Goal: Task Accomplishment & Management: Use online tool/utility

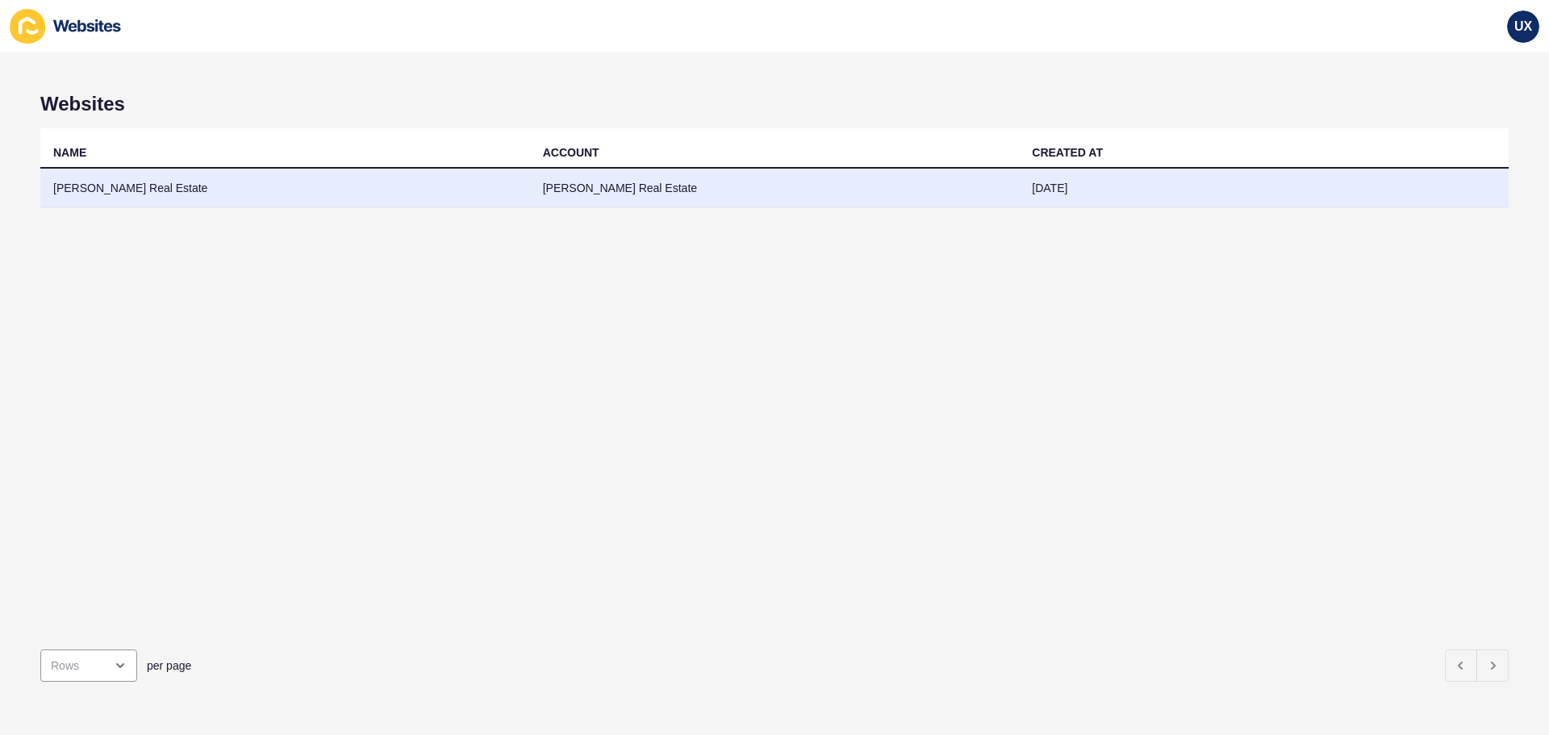
click at [1068, 188] on td "[DATE]" at bounding box center [1264, 189] width 490 height 40
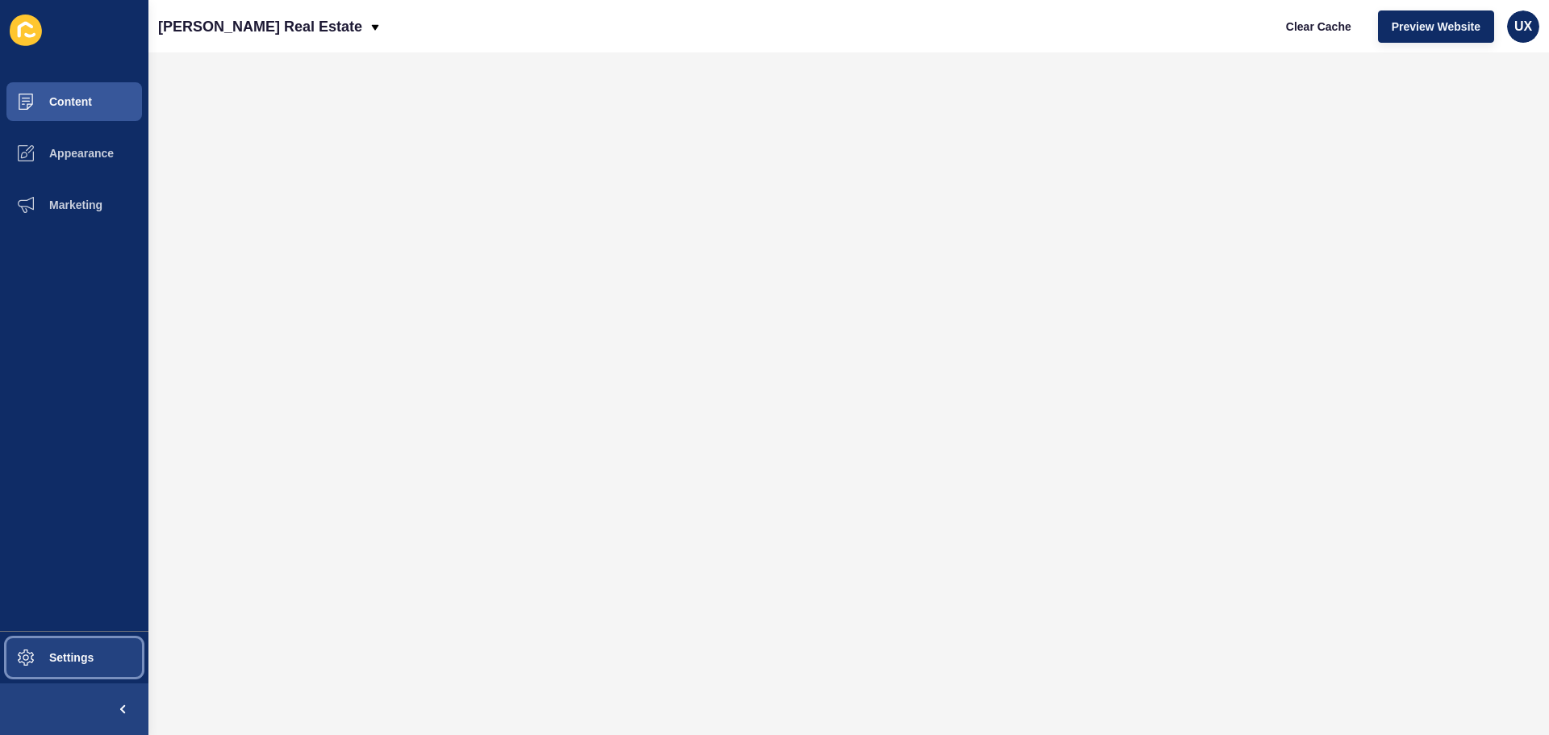
click at [79, 654] on span "Settings" at bounding box center [46, 657] width 96 height 13
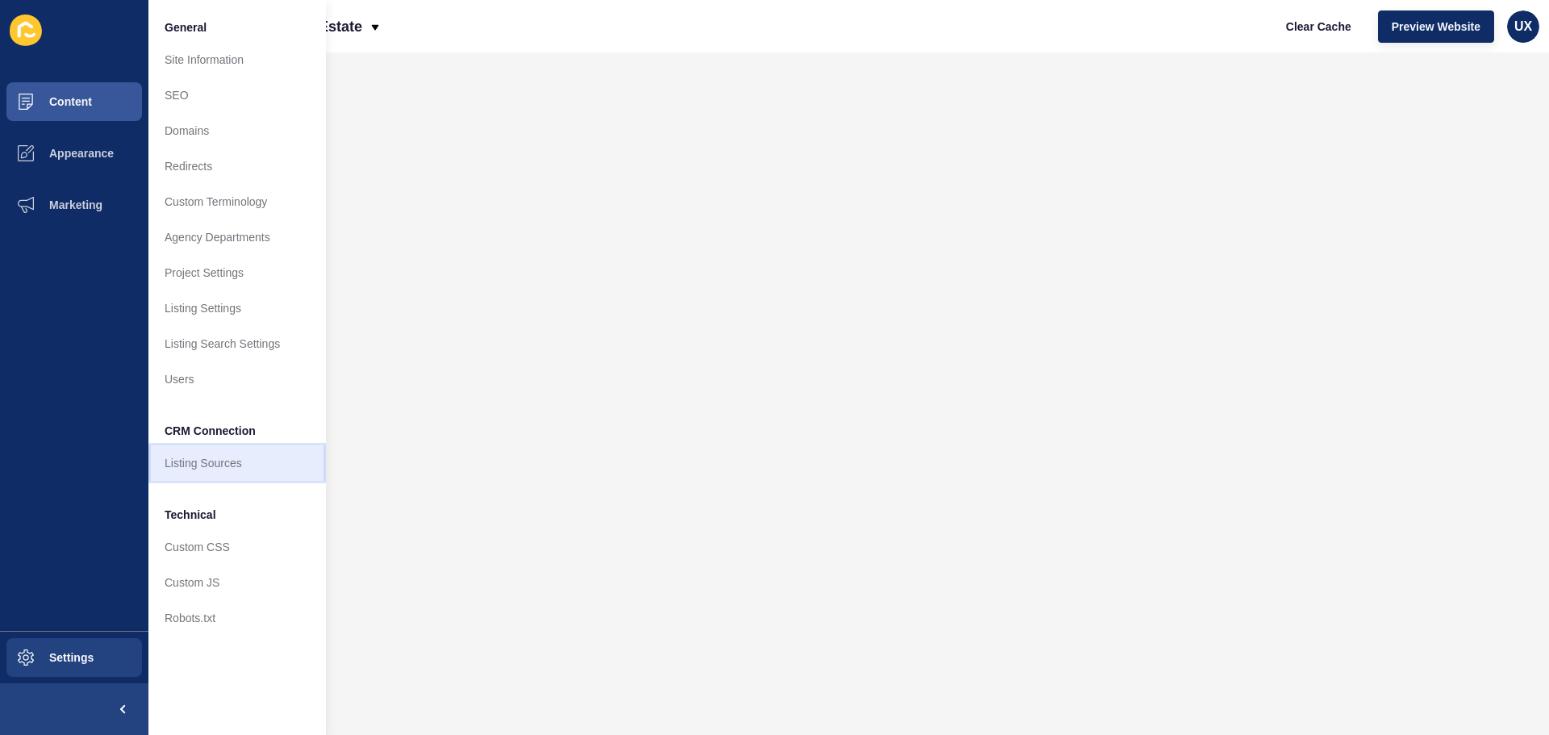
click at [231, 473] on link "Listing Sources" at bounding box center [237, 463] width 178 height 36
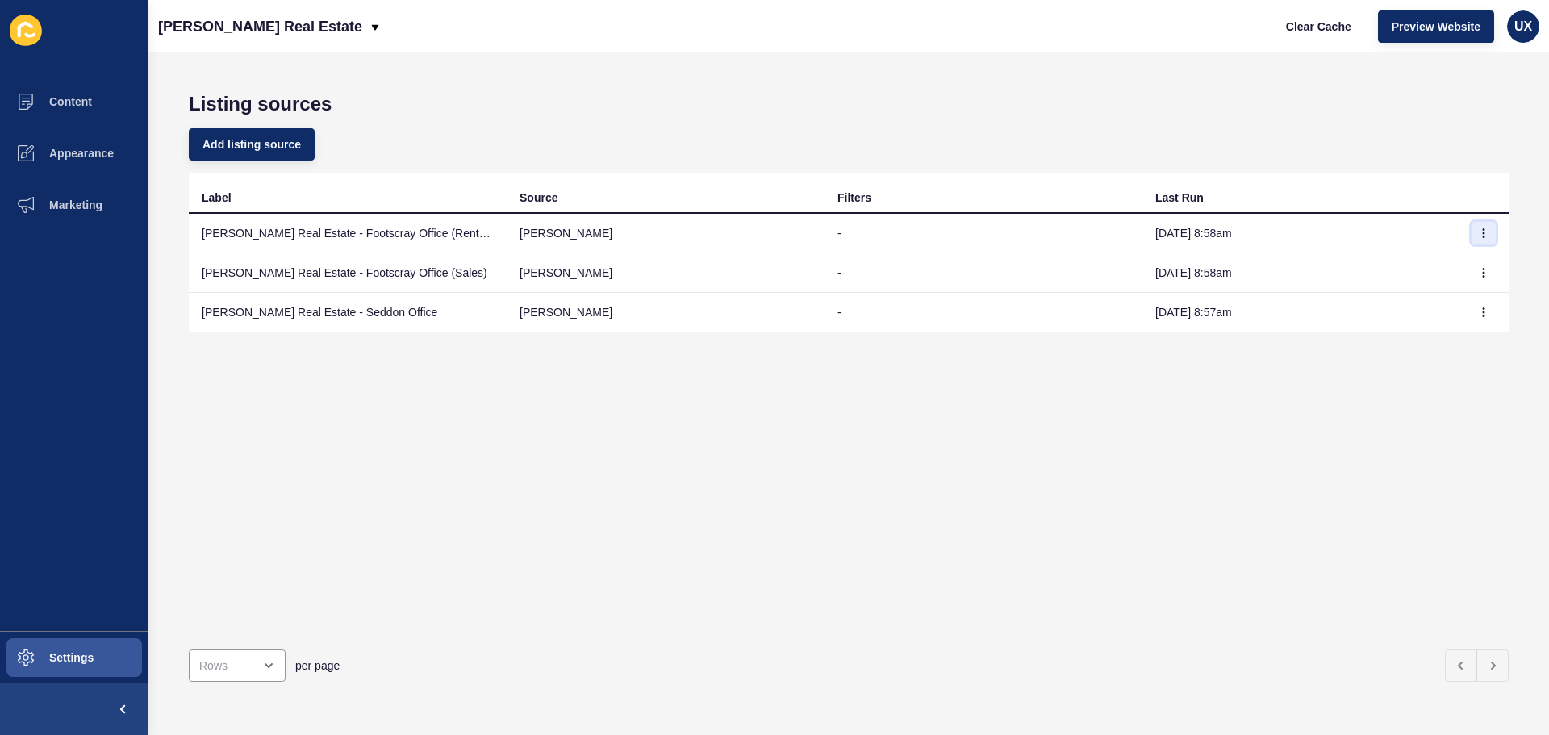
click at [1479, 234] on icon "button" at bounding box center [1484, 233] width 10 height 10
click at [1466, 264] on link "Sync now" at bounding box center [1427, 266] width 113 height 36
click at [1472, 282] on button "button" at bounding box center [1484, 272] width 24 height 23
click at [1465, 297] on link "Sync now" at bounding box center [1427, 305] width 113 height 36
